Goal: Information Seeking & Learning: Learn about a topic

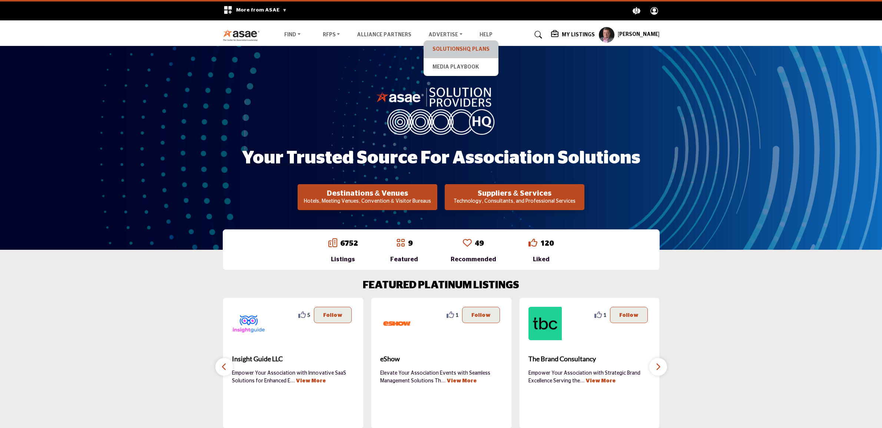
click at [446, 50] on link "SolutionsHQ Plans" at bounding box center [460, 49] width 67 height 10
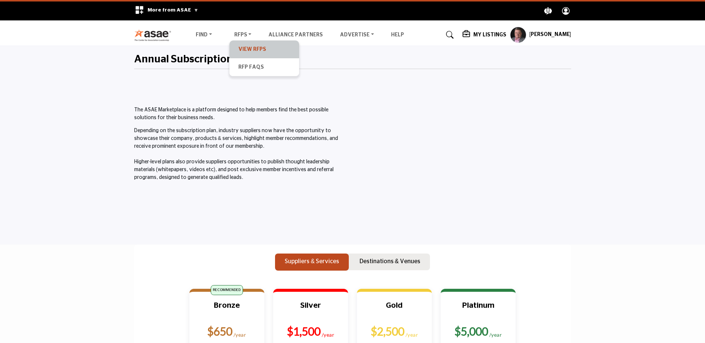
click at [250, 49] on link "View RFPs" at bounding box center [264, 49] width 62 height 10
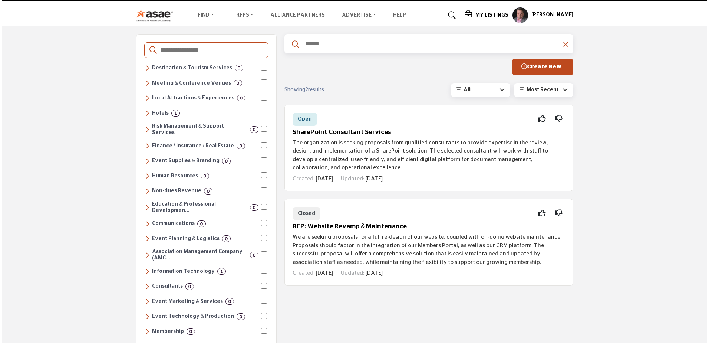
scroll to position [37, 0]
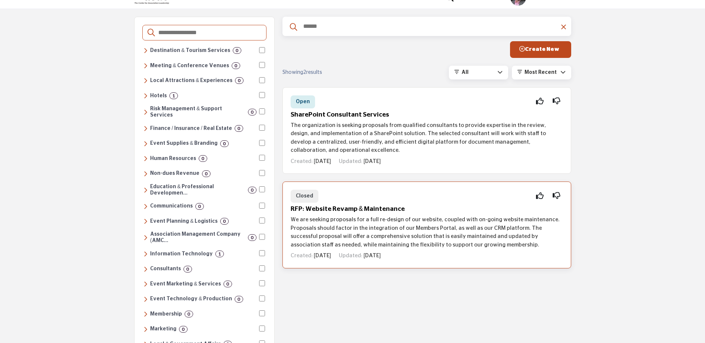
click at [333, 212] on h5 "RFP: Website Revamp & Maintenance" at bounding box center [427, 209] width 272 height 8
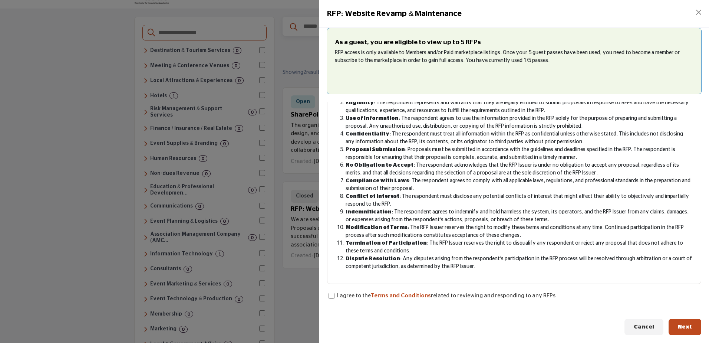
scroll to position [73, 0]
click at [686, 325] on span "Next" at bounding box center [685, 327] width 14 height 6
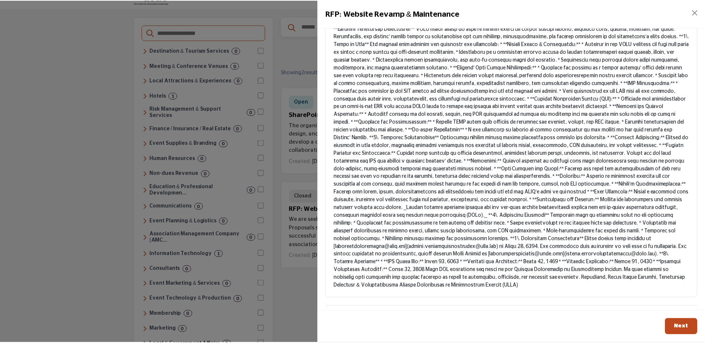
scroll to position [129, 0]
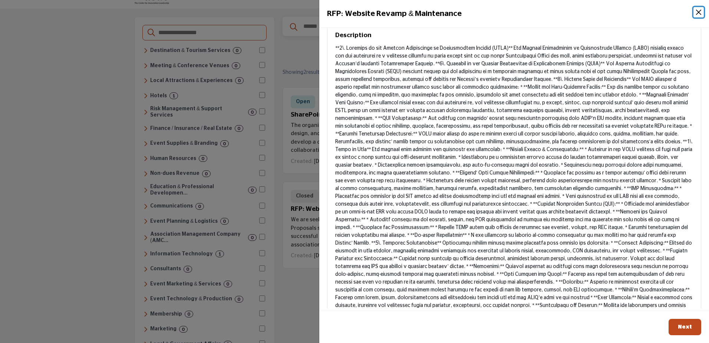
click at [695, 12] on button "Close" at bounding box center [698, 12] width 10 height 10
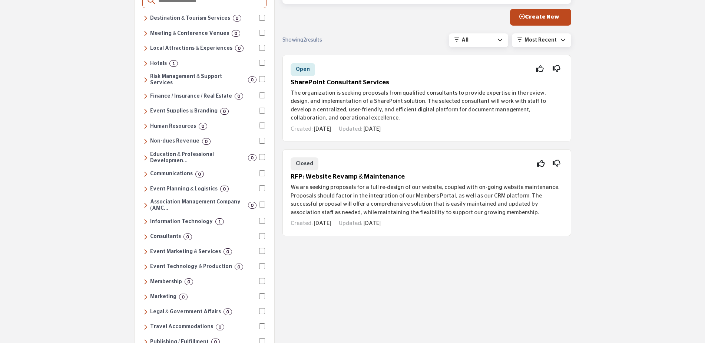
scroll to position [37, 0]
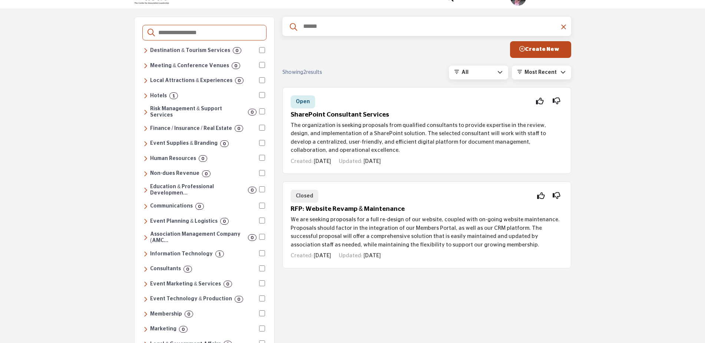
click at [146, 250] on icon at bounding box center [145, 253] width 4 height 7
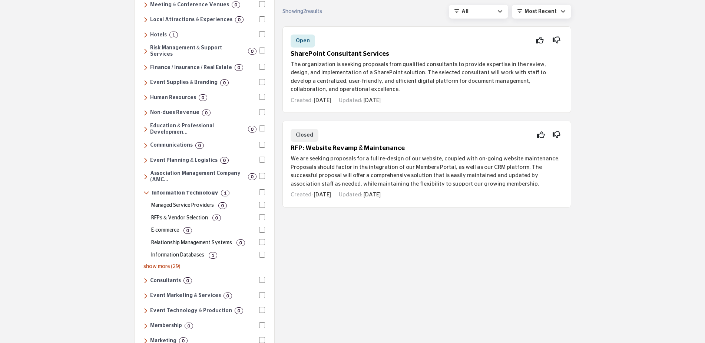
scroll to position [111, 0]
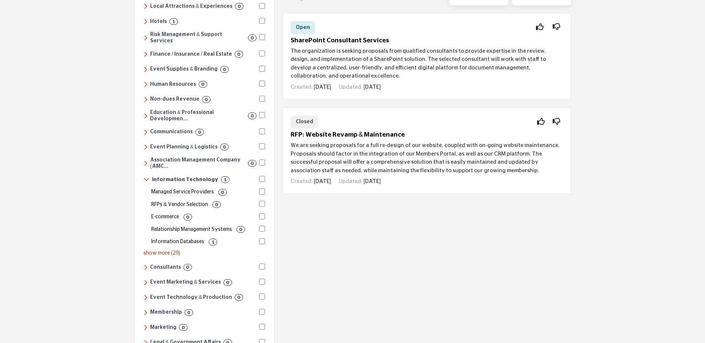
click at [157, 249] on p "show more (29)" at bounding box center [204, 253] width 122 height 8
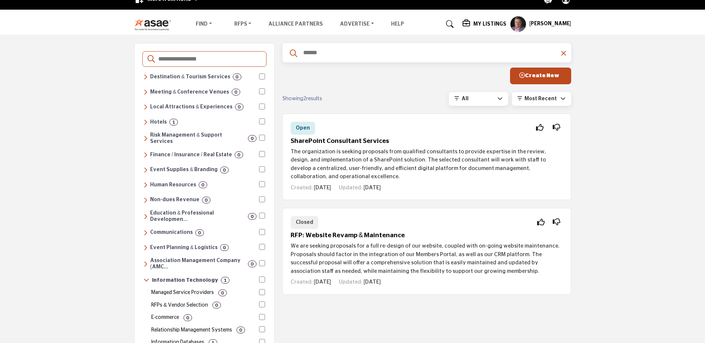
scroll to position [0, 0]
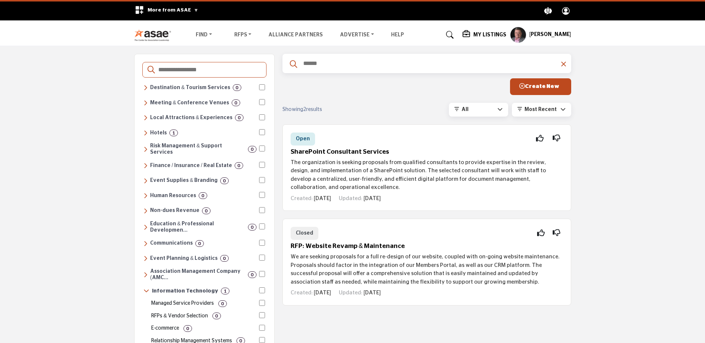
click at [490, 34] on h5 "My Listings" at bounding box center [489, 35] width 33 height 7
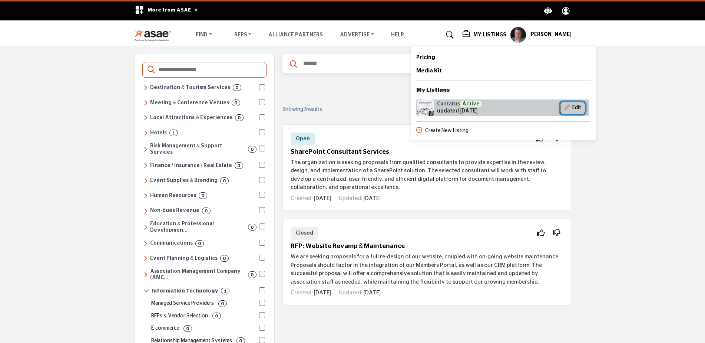
click at [569, 107] on icon "Show Company Details With Edit Page" at bounding box center [567, 107] width 5 height 5
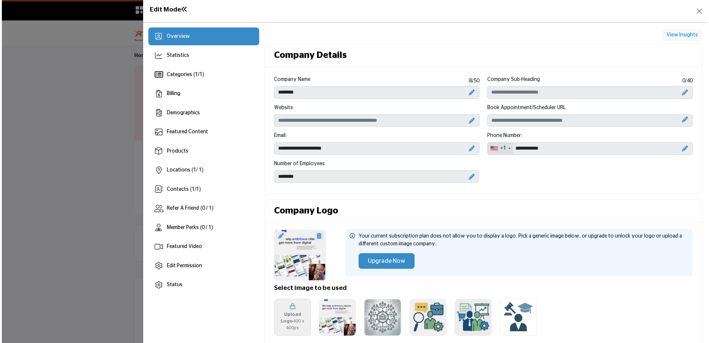
scroll to position [148, 0]
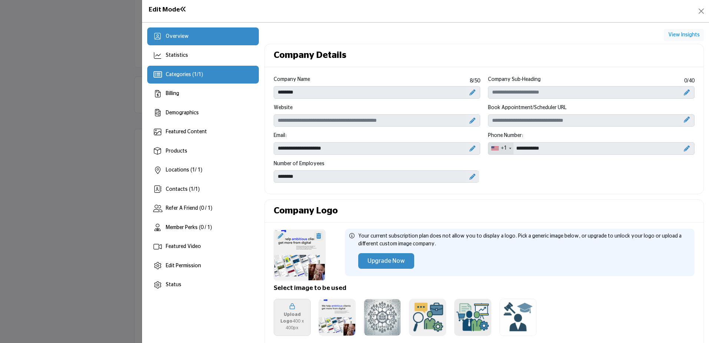
click at [181, 72] on span "Categories ( 1 / 1 )" at bounding box center [184, 74] width 37 height 5
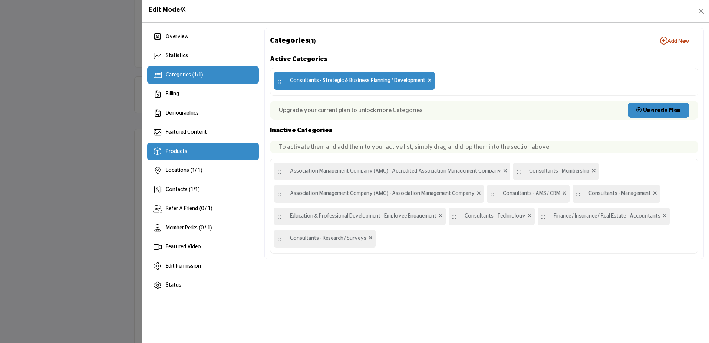
click at [169, 151] on span "Products" at bounding box center [176, 151] width 21 height 5
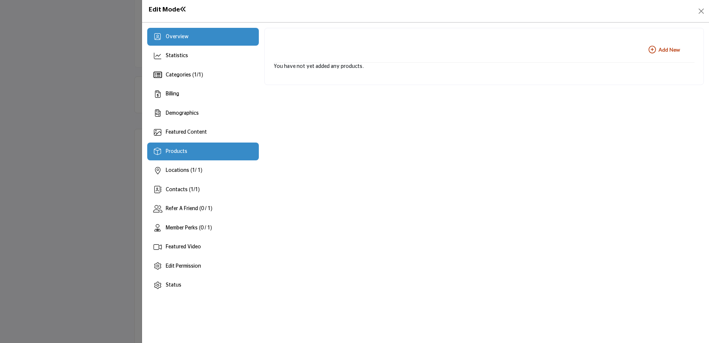
click at [168, 34] on span "Overview" at bounding box center [177, 36] width 23 height 5
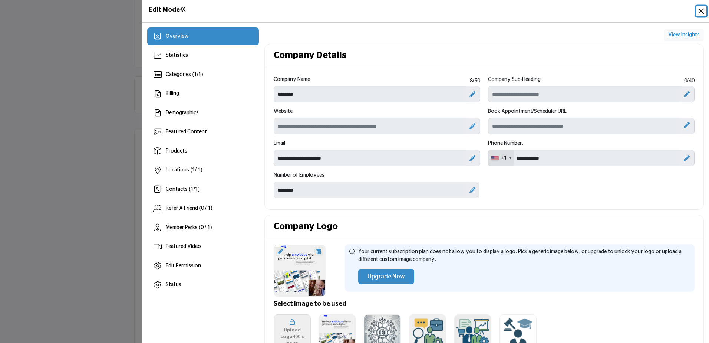
click at [699, 14] on button "Close" at bounding box center [701, 11] width 10 height 10
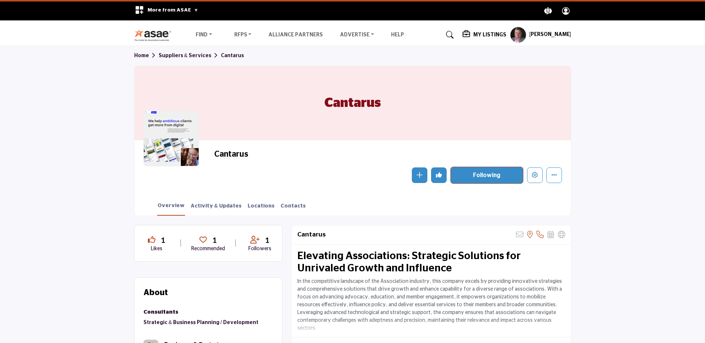
click at [163, 57] on link "Suppliers & Services" at bounding box center [190, 55] width 62 height 5
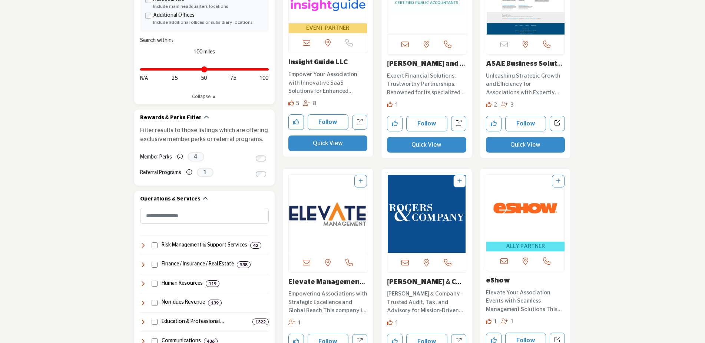
scroll to position [222, 0]
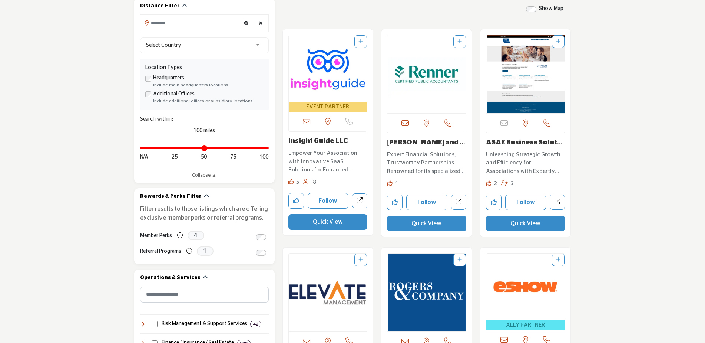
click at [315, 79] on img "Open Listing in new tab" at bounding box center [328, 68] width 79 height 67
